Goal: Entertainment & Leisure: Consume media (video, audio)

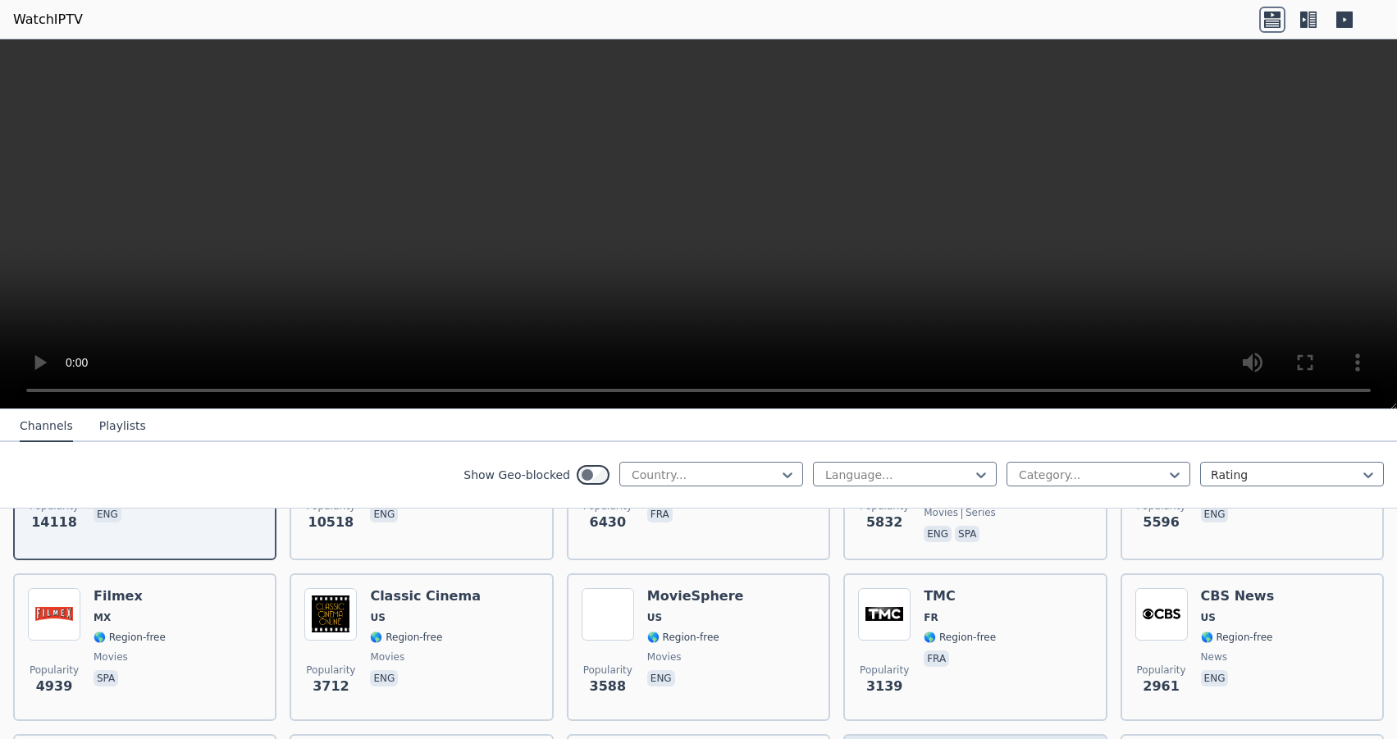
scroll to position [517, 0]
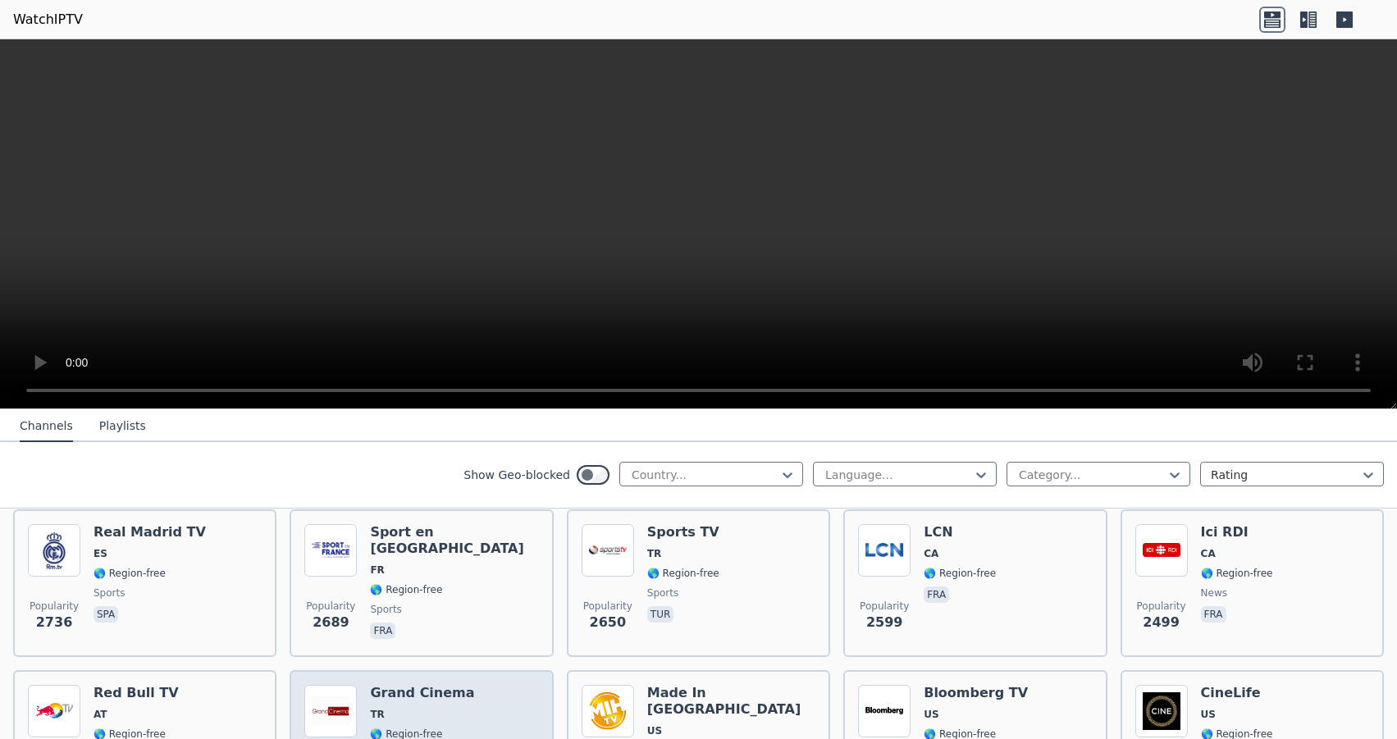
click at [358, 685] on div "Popularity 2258 Grand Cinema TR 🌎 Region-free movies tur eng ara" at bounding box center [421, 744] width 234 height 118
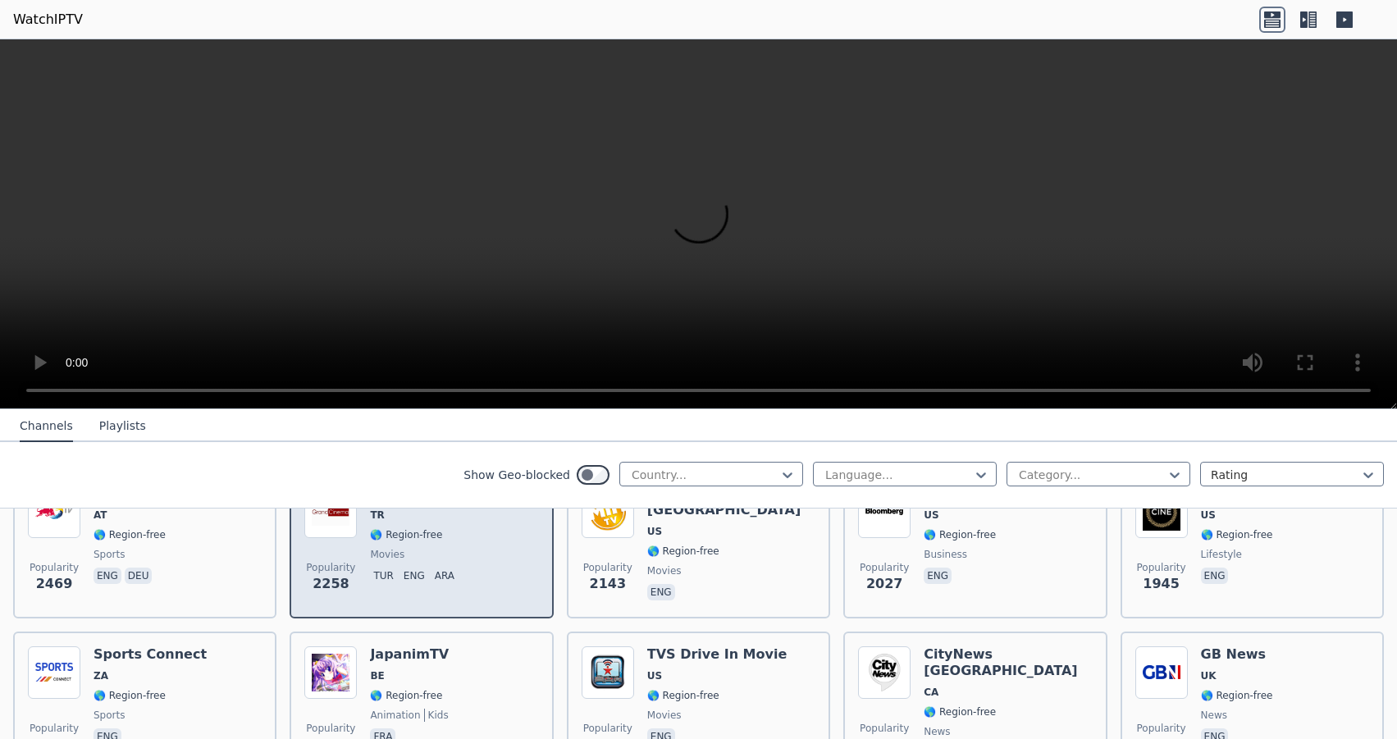
scroll to position [724, 0]
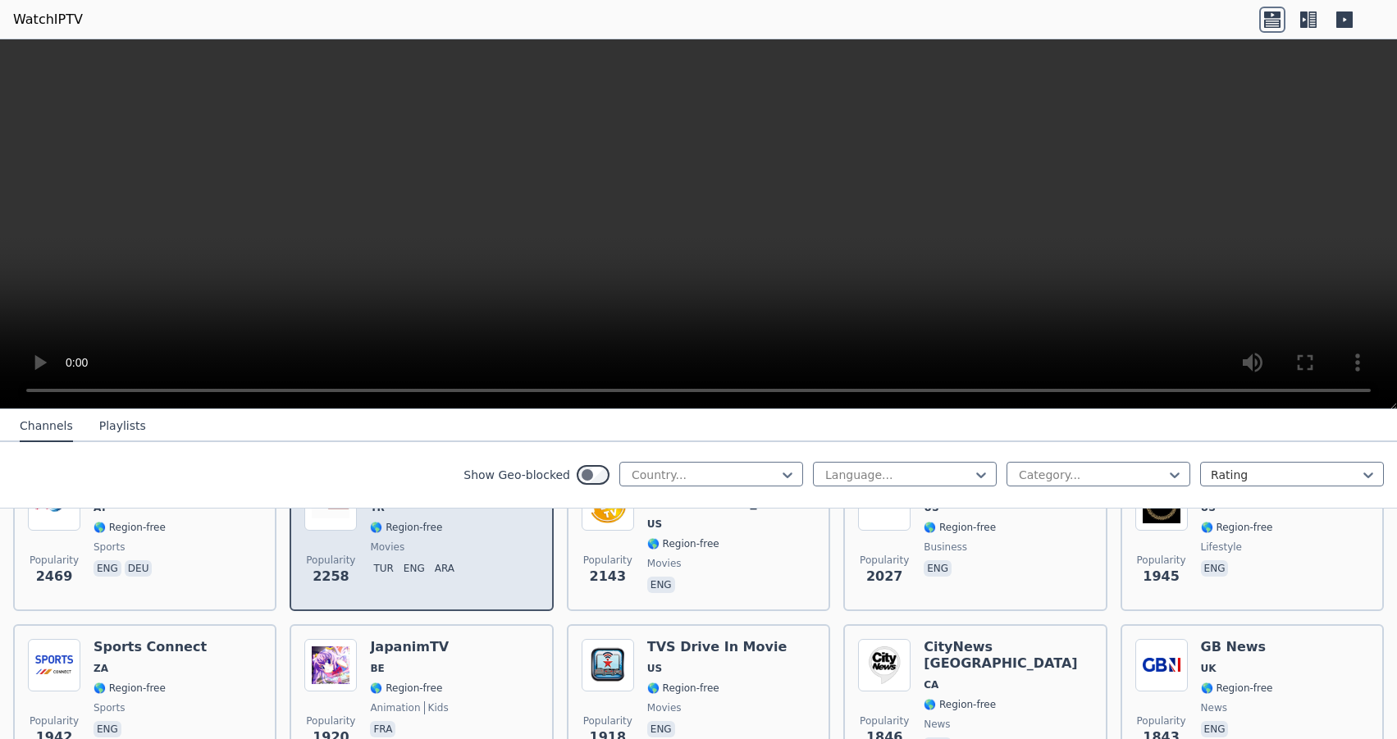
click at [411, 560] on p "eng" at bounding box center [414, 568] width 28 height 16
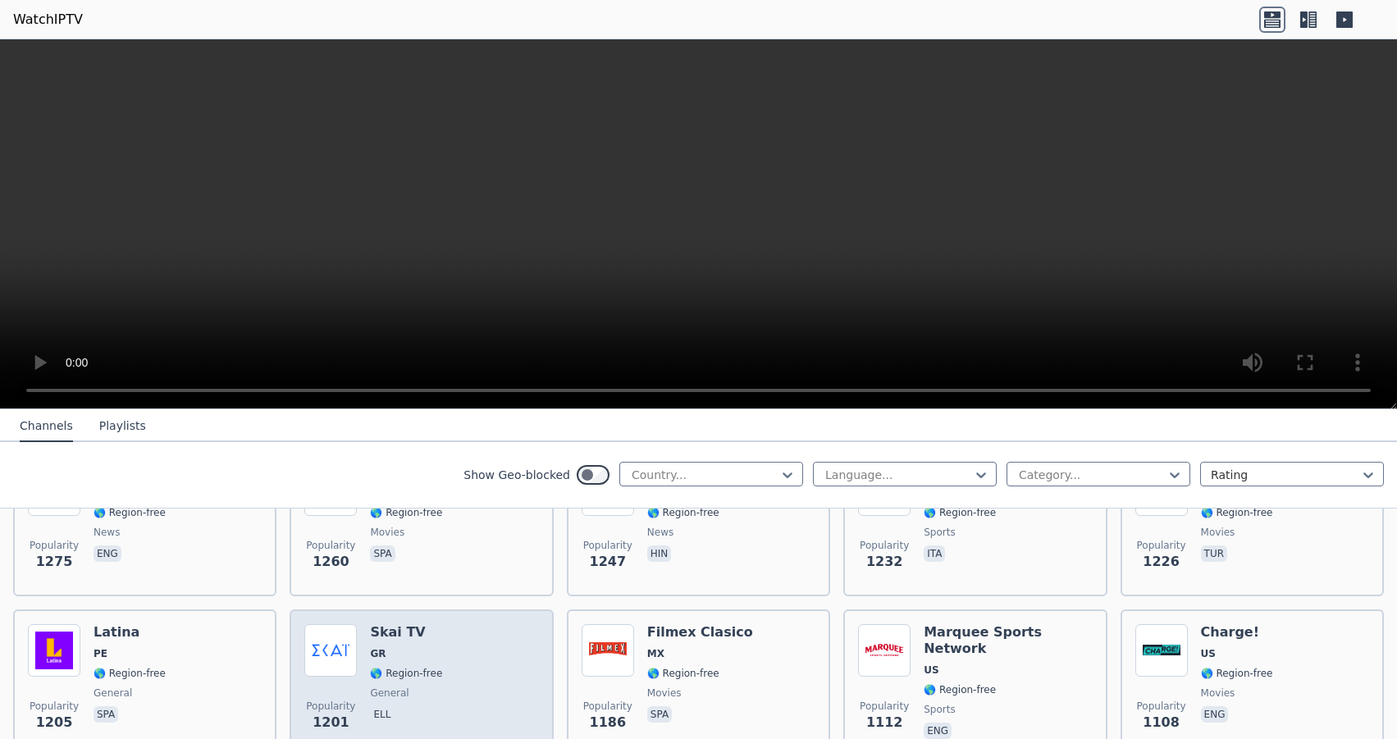
scroll to position [1551, 0]
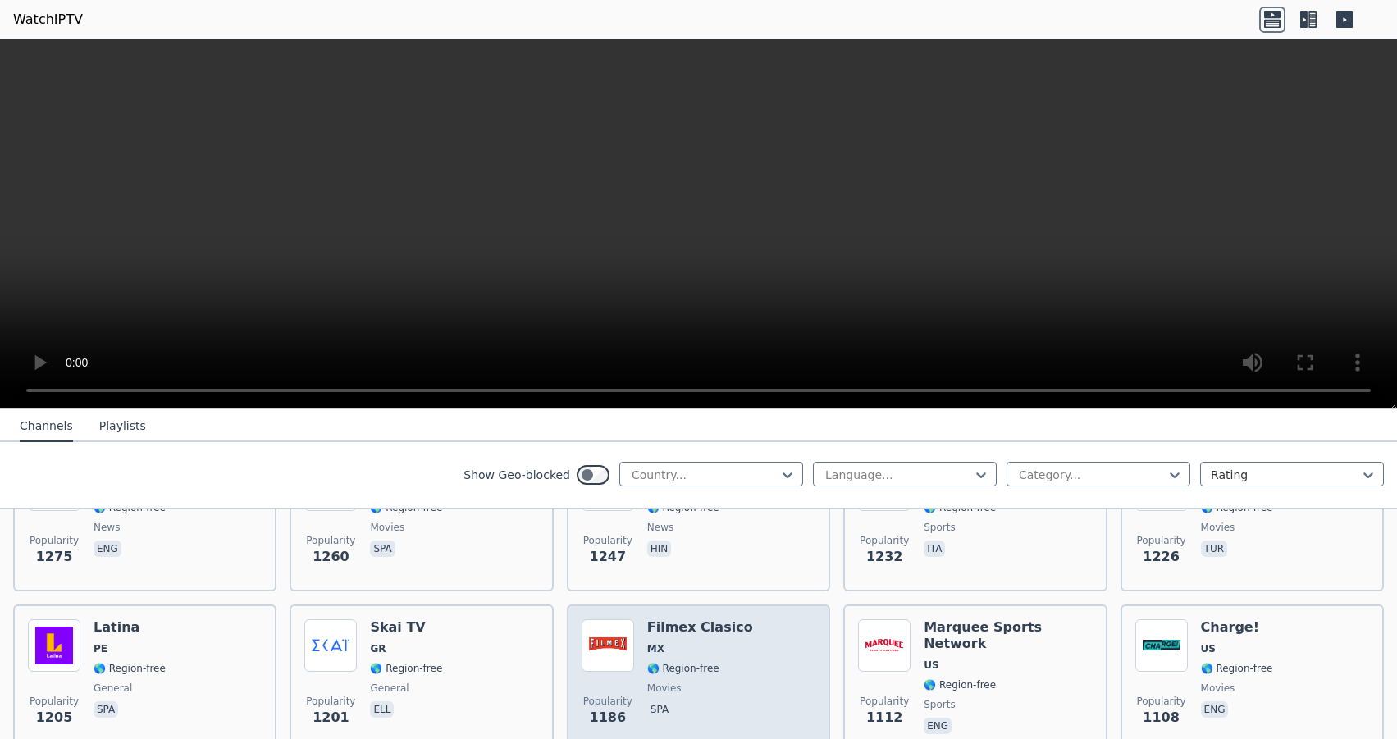
click at [665, 619] on h6 "Filmex Clasico" at bounding box center [700, 627] width 106 height 16
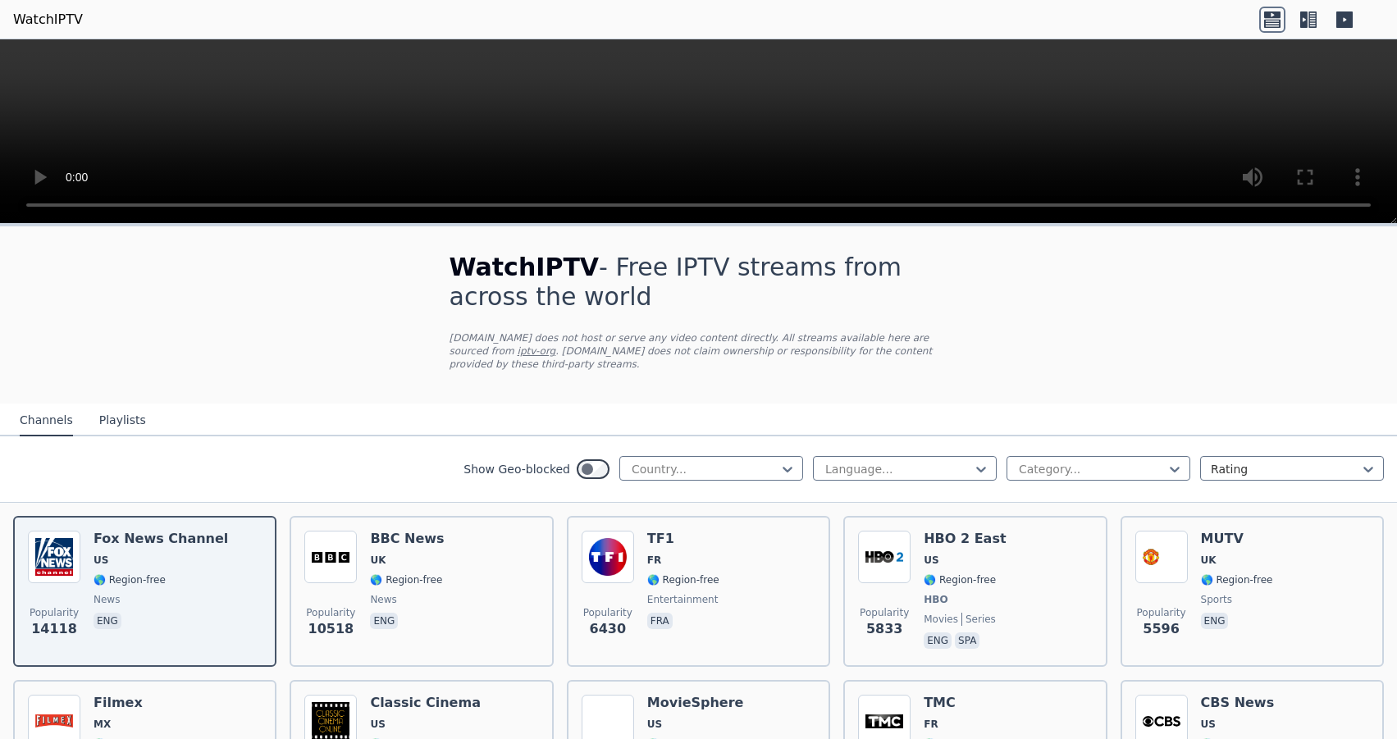
click at [43, 407] on button "Channels" at bounding box center [46, 420] width 53 height 31
click at [124, 411] on button "Playlists" at bounding box center [122, 420] width 47 height 31
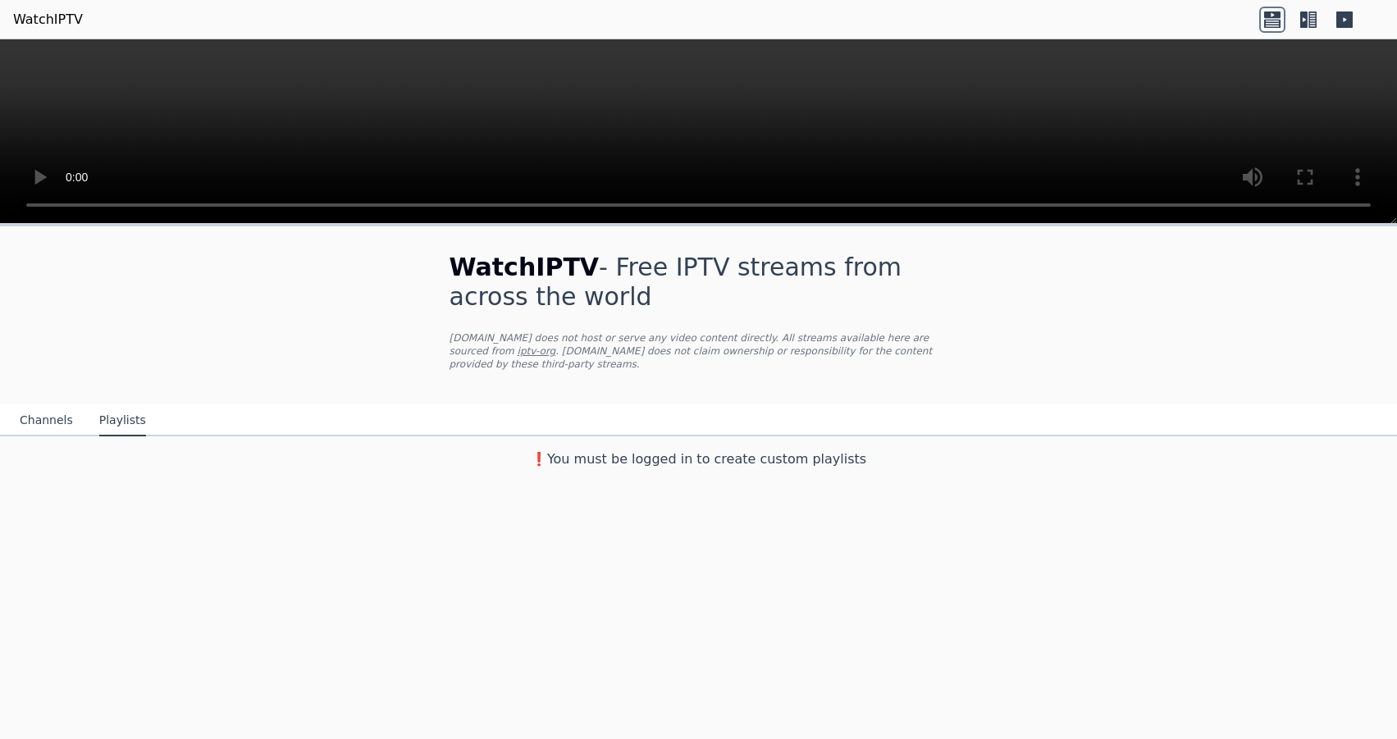
click at [55, 407] on button "Channels" at bounding box center [46, 420] width 53 height 31
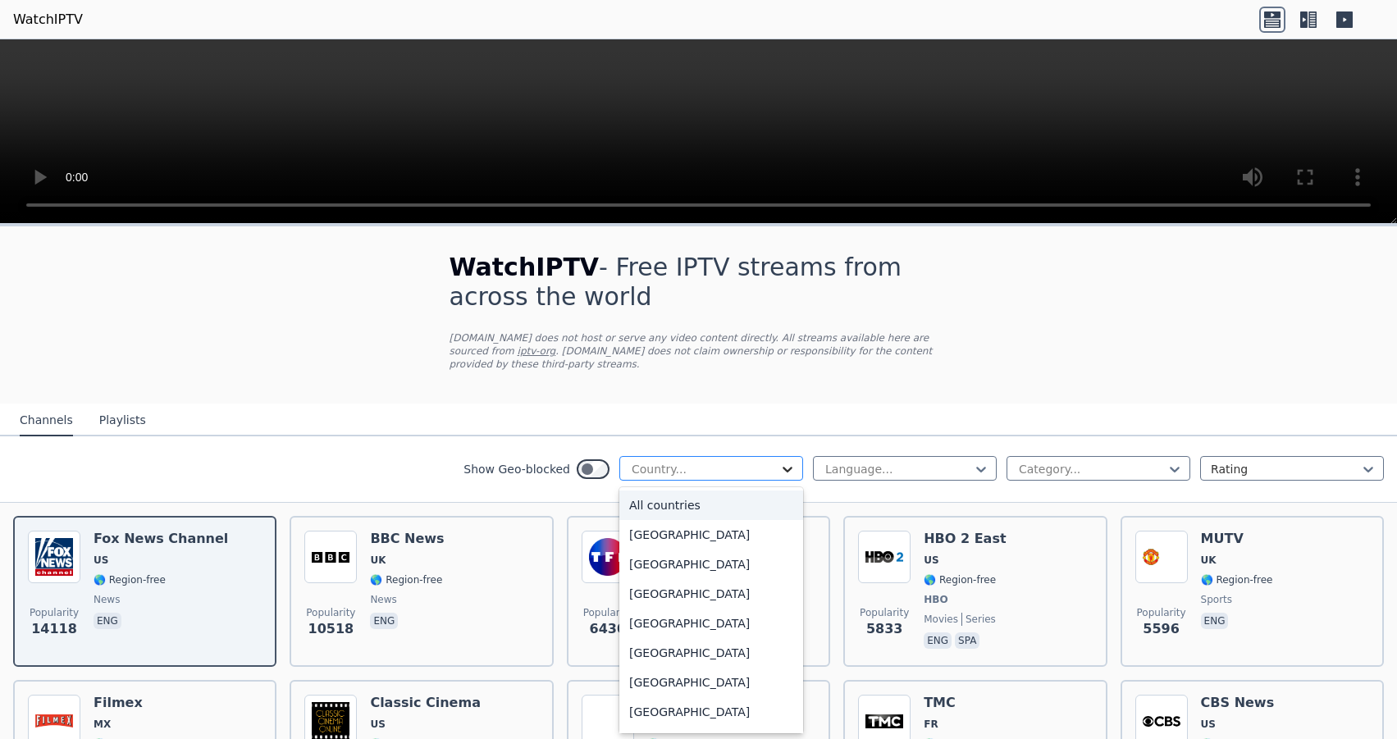
click at [783, 467] on icon at bounding box center [788, 470] width 10 height 6
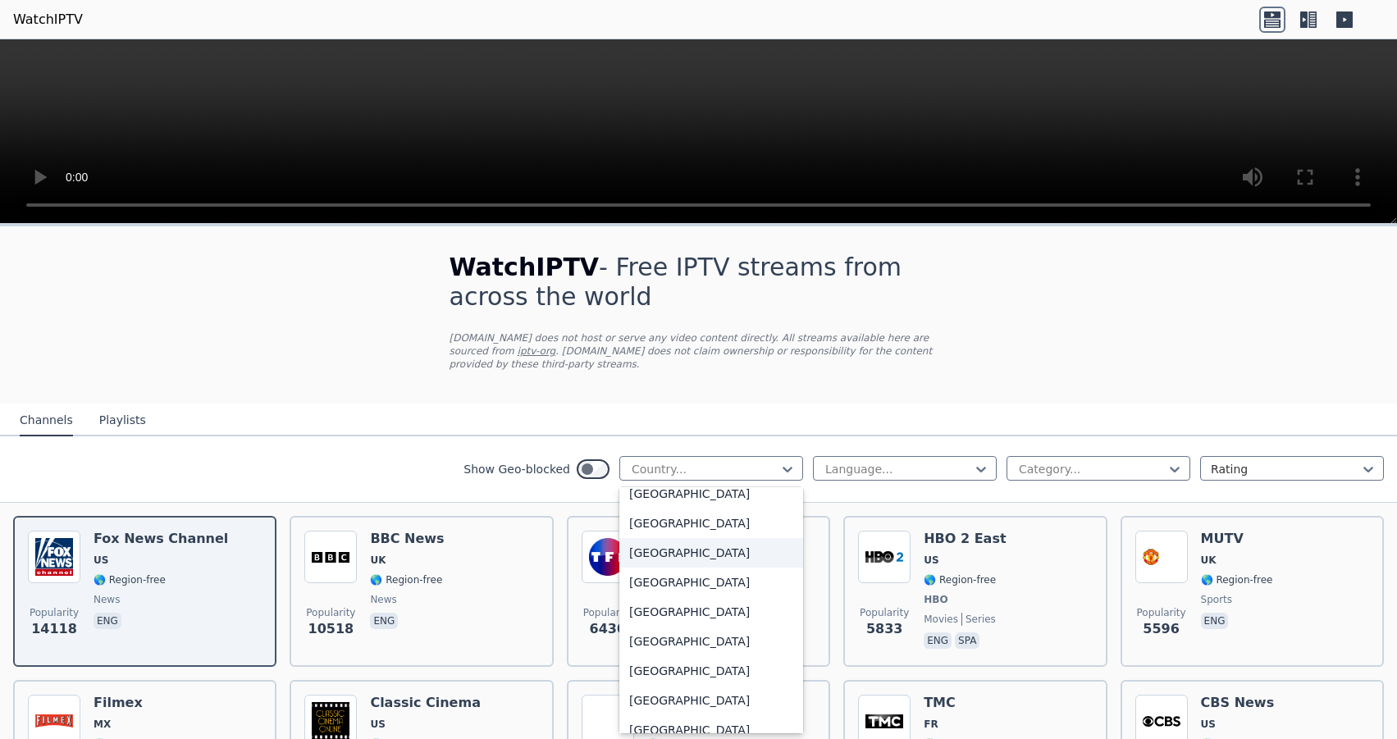
click at [679, 543] on div "United States" at bounding box center [711, 553] width 184 height 30
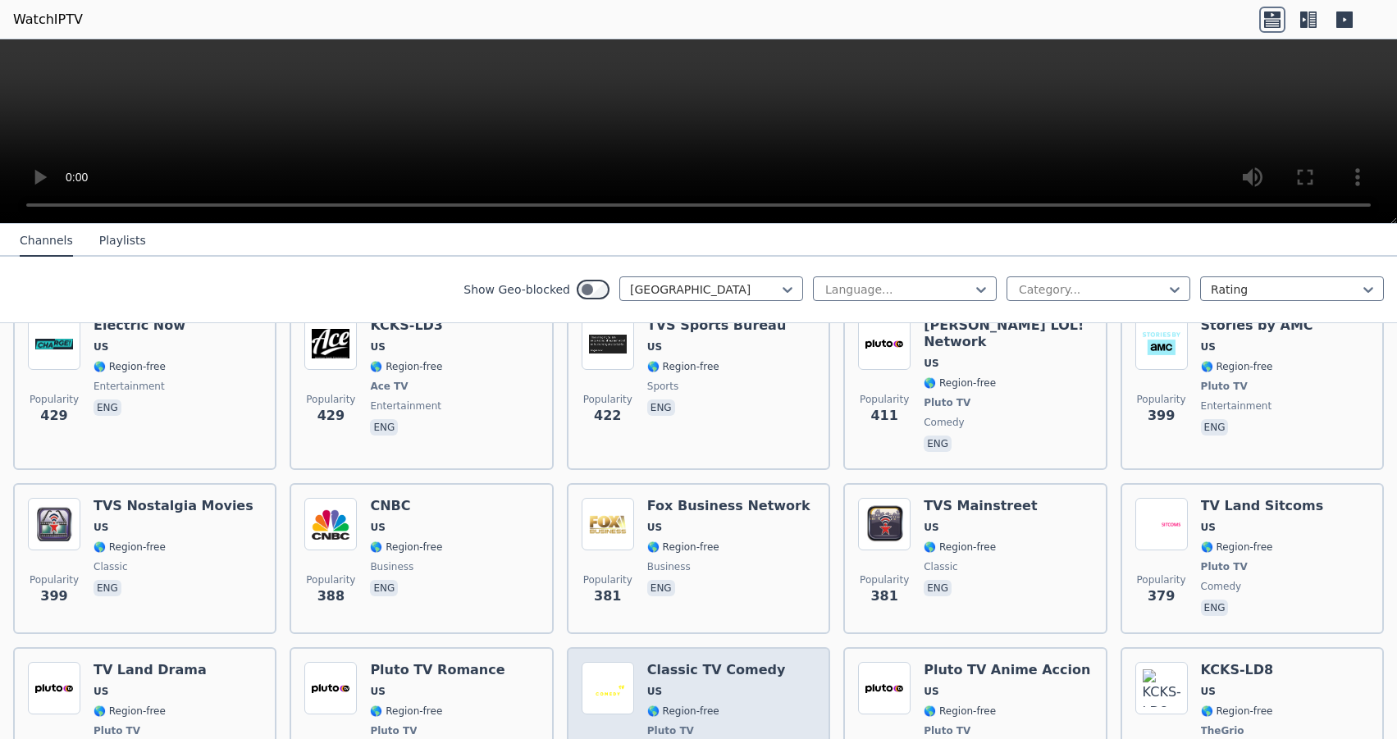
scroll to position [2377, 0]
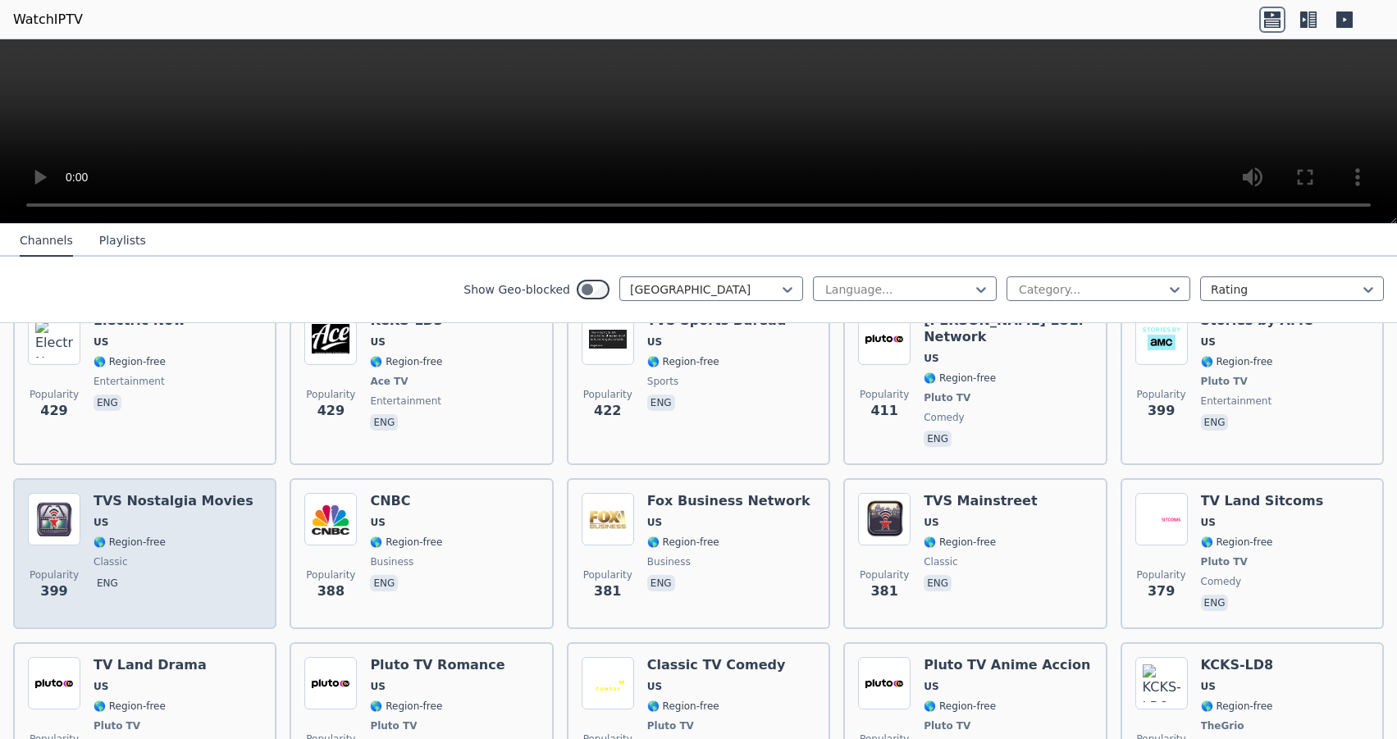
click at [150, 493] on h6 "TVS Nostalgia Movies" at bounding box center [174, 501] width 160 height 16
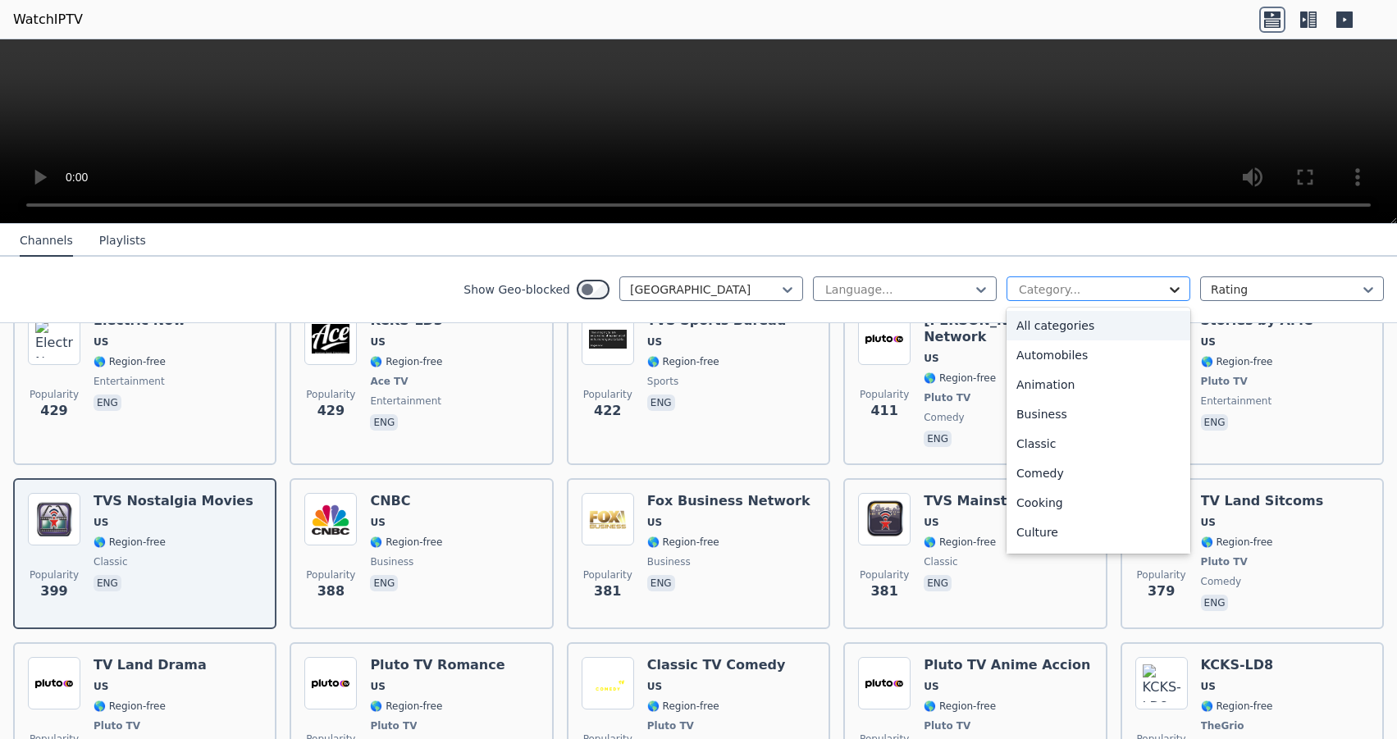
click at [1170, 290] on icon at bounding box center [1175, 290] width 10 height 6
click at [1025, 450] on div "Classic" at bounding box center [1099, 444] width 184 height 30
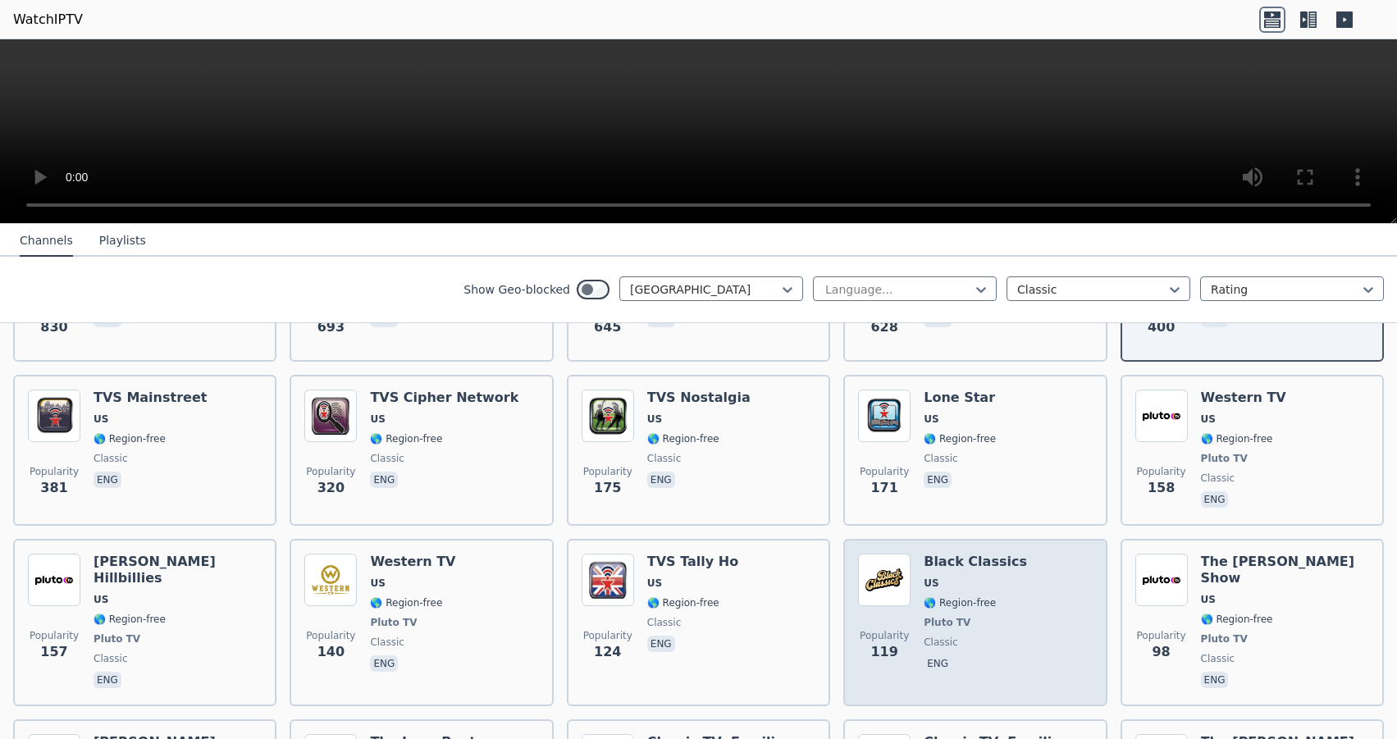
scroll to position [199, 0]
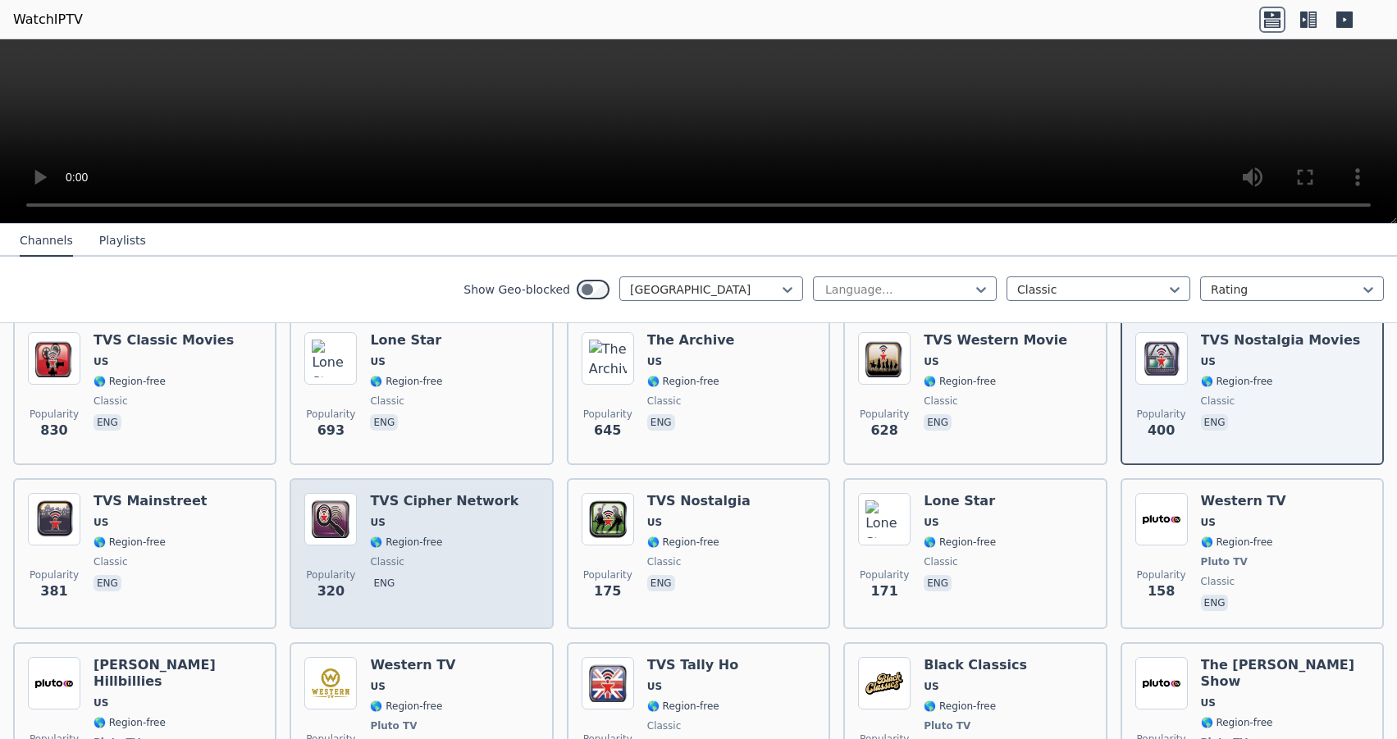
click at [402, 519] on div "TVS Cipher Network US 🌎 Region-free classic eng" at bounding box center [444, 553] width 148 height 121
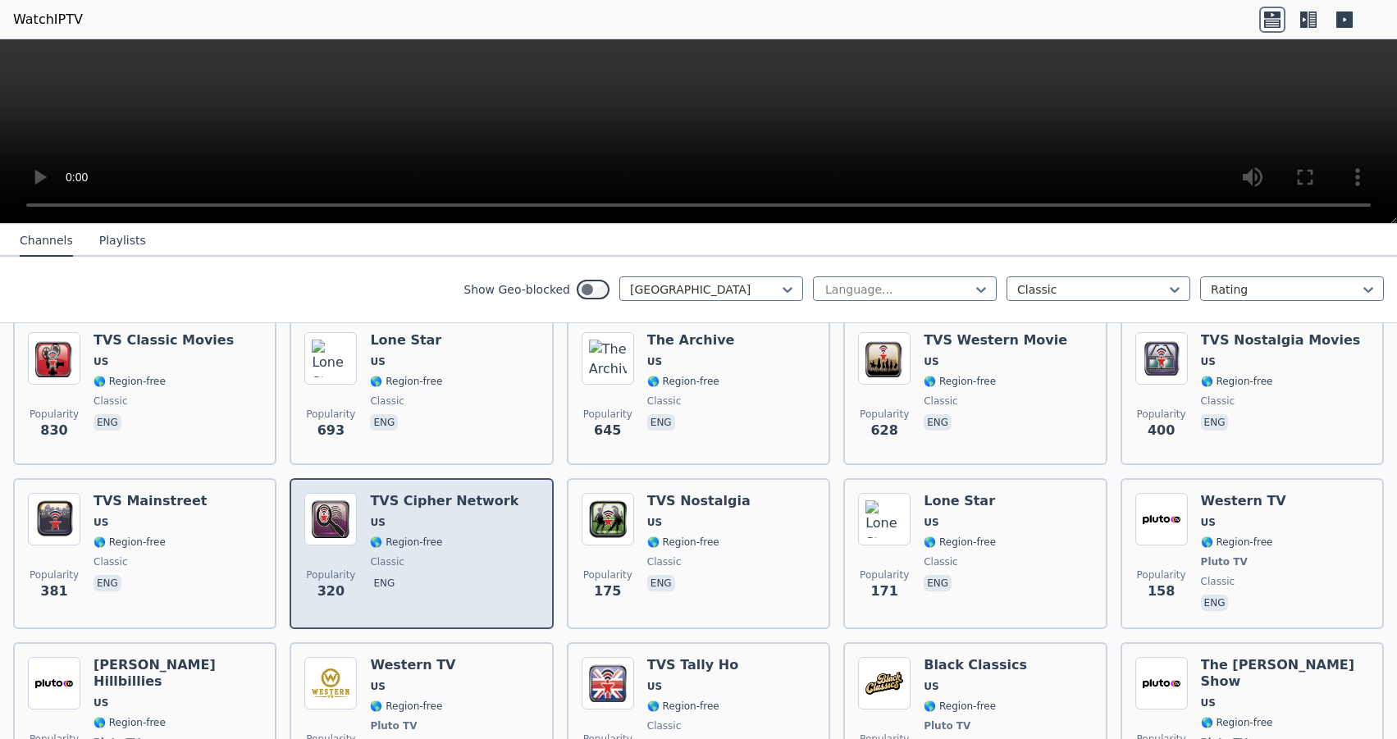
click at [348, 514] on img at bounding box center [330, 519] width 53 height 53
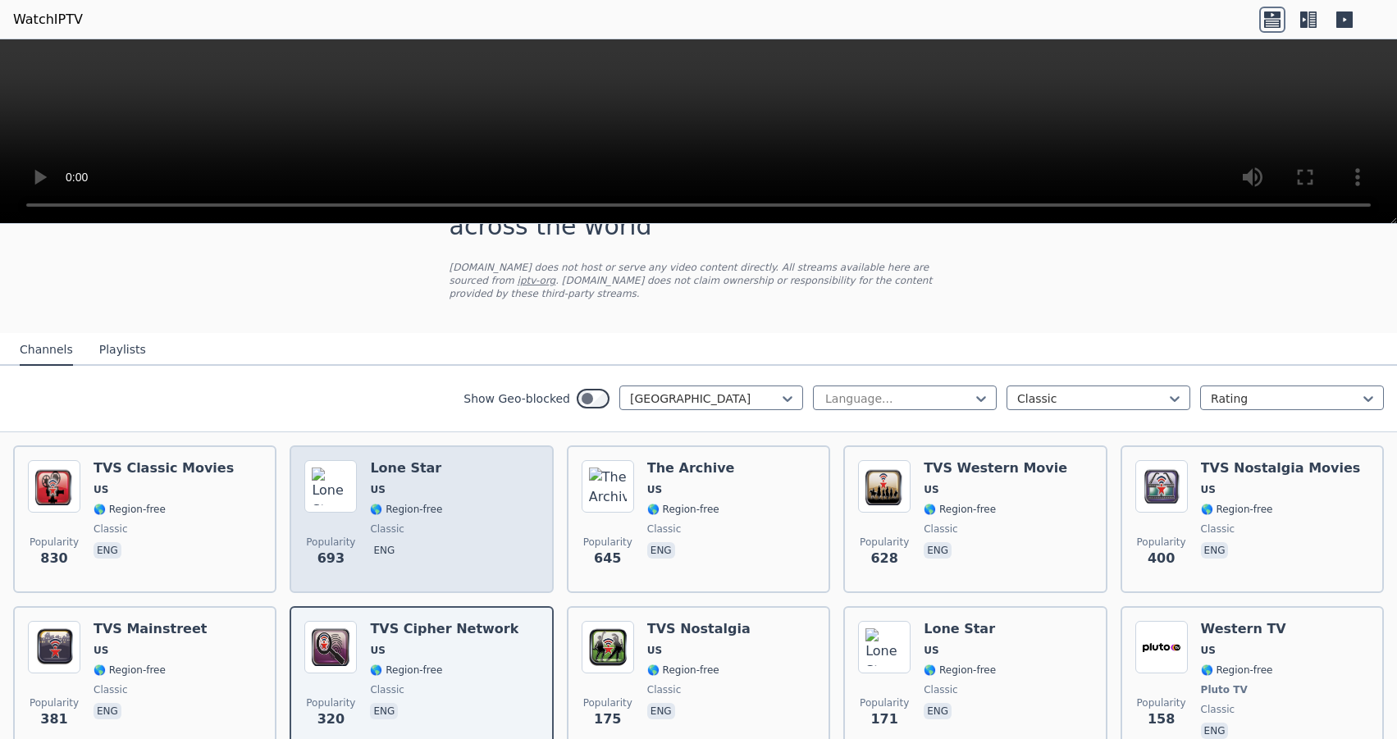
scroll to position [103, 0]
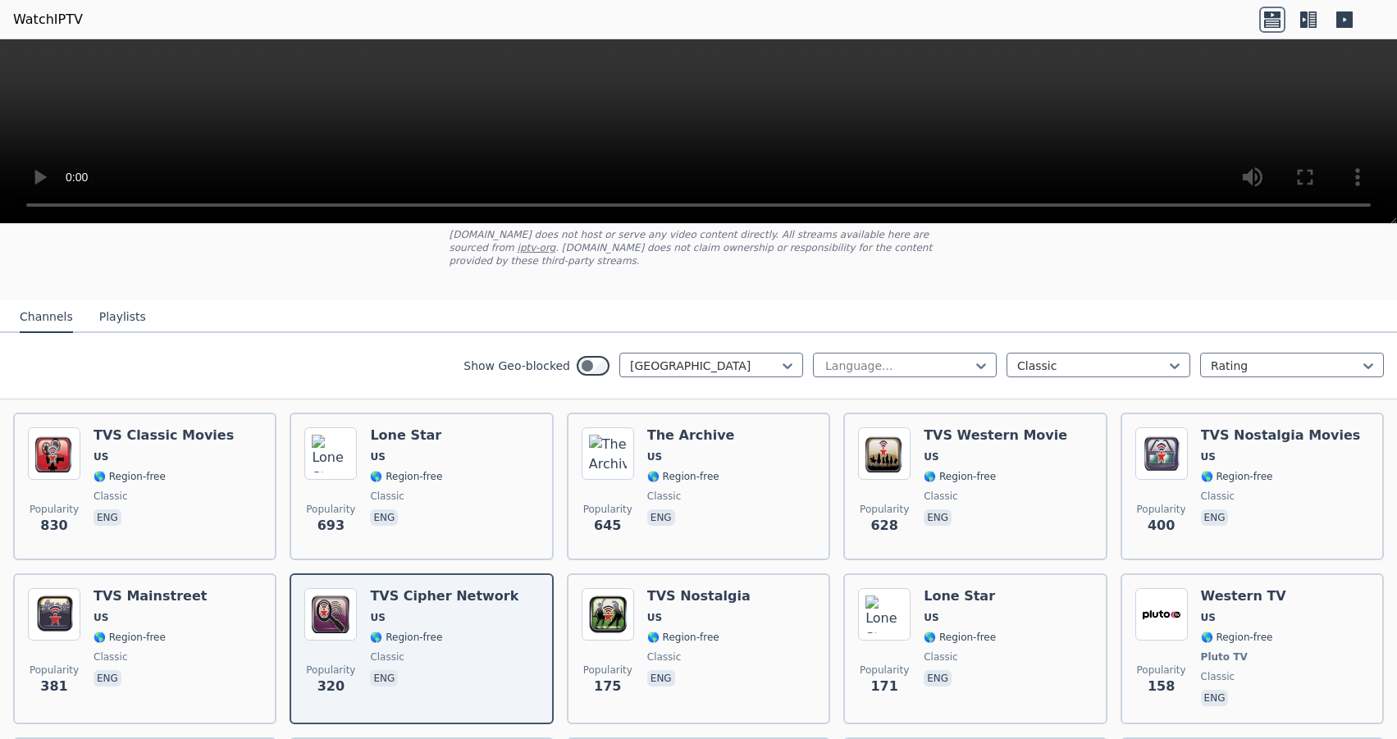
click at [556, 242] on link "iptv-org" at bounding box center [537, 247] width 39 height 11
